Goal: Transaction & Acquisition: Download file/media

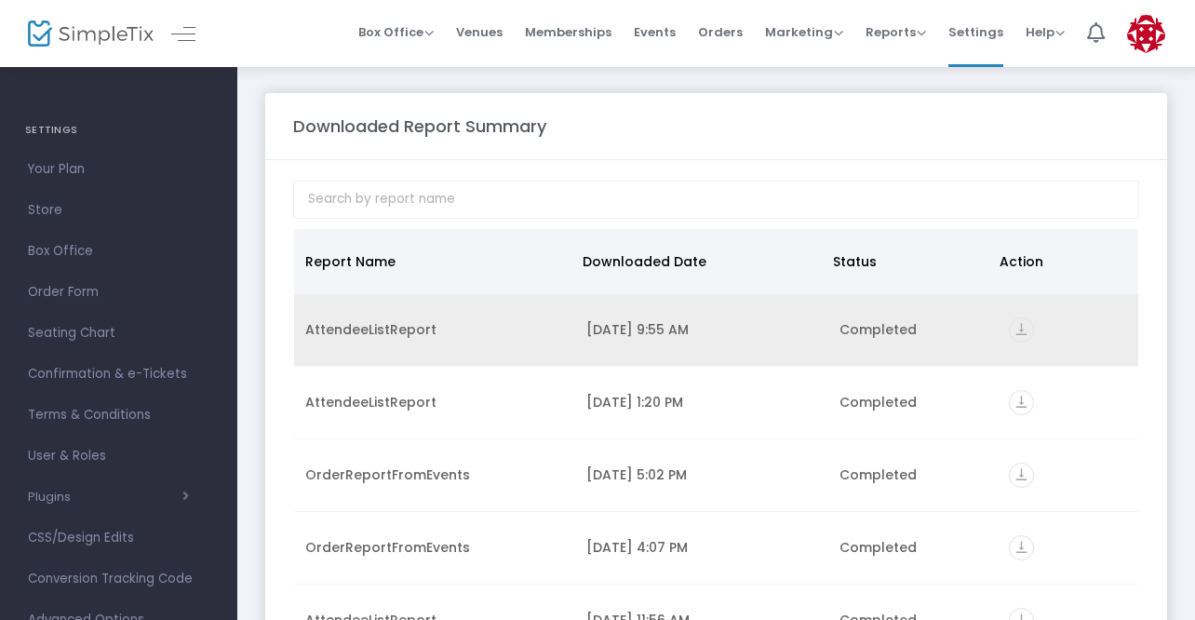
click at [954, 331] on div "Completed" at bounding box center [913, 329] width 146 height 19
click at [1016, 335] on icon "vertical_align_bottom" at bounding box center [1021, 329] width 25 height 25
